Goal: Information Seeking & Learning: Learn about a topic

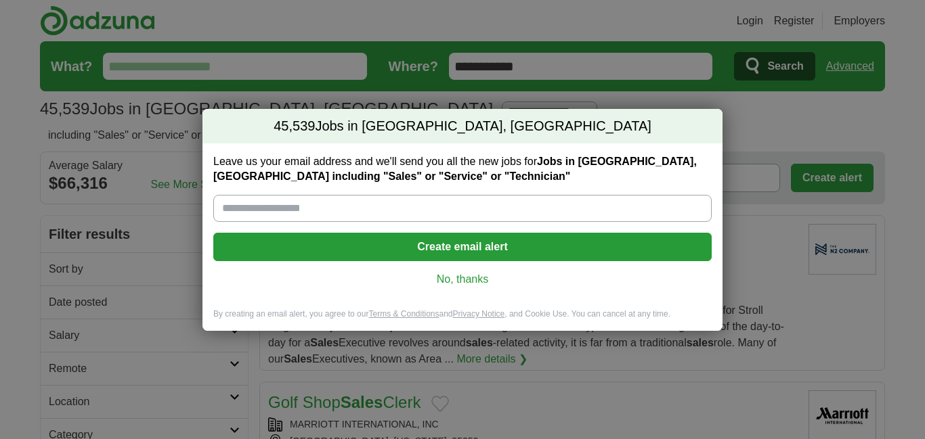
click at [456, 282] on link "No, thanks" at bounding box center [462, 279] width 477 height 15
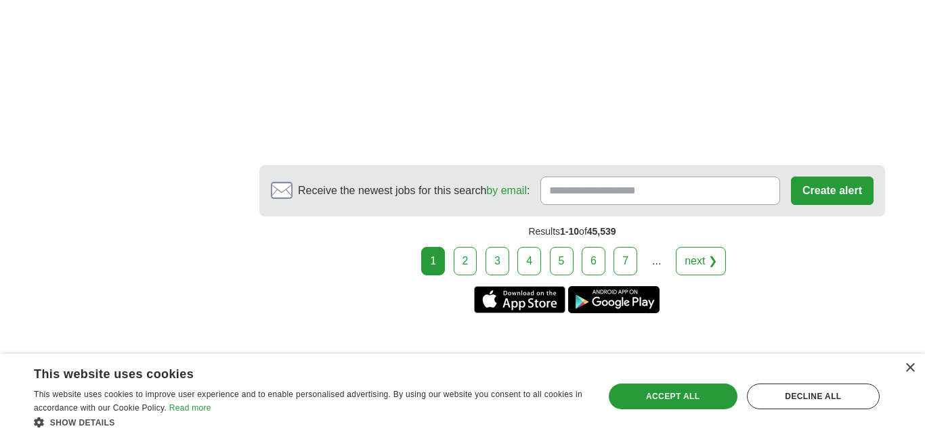
scroll to position [2433, 0]
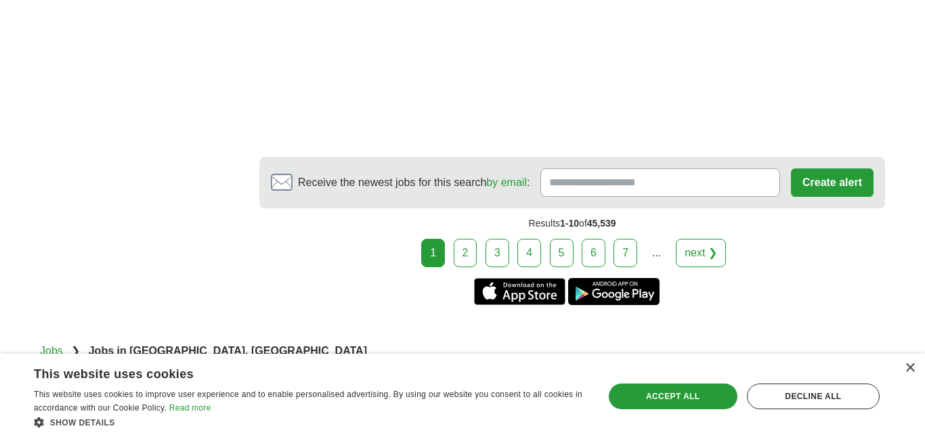
click at [472, 267] on link "2" at bounding box center [466, 253] width 24 height 28
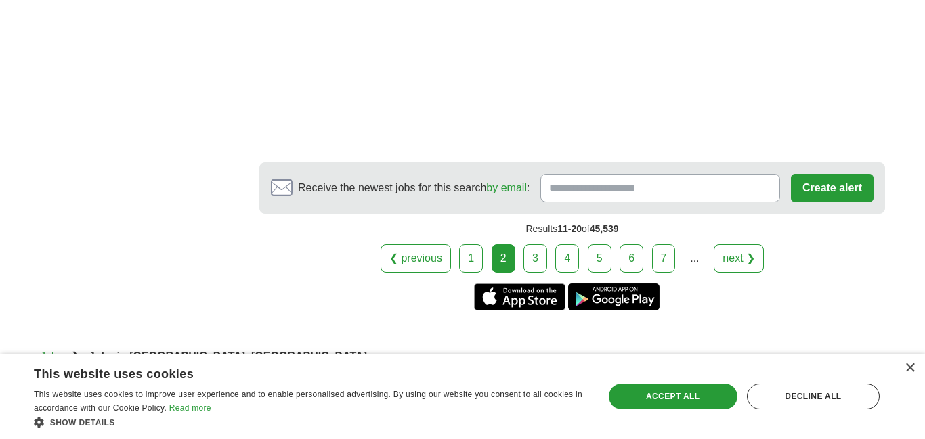
scroll to position [2585, 0]
